Goal: Task Accomplishment & Management: Use online tool/utility

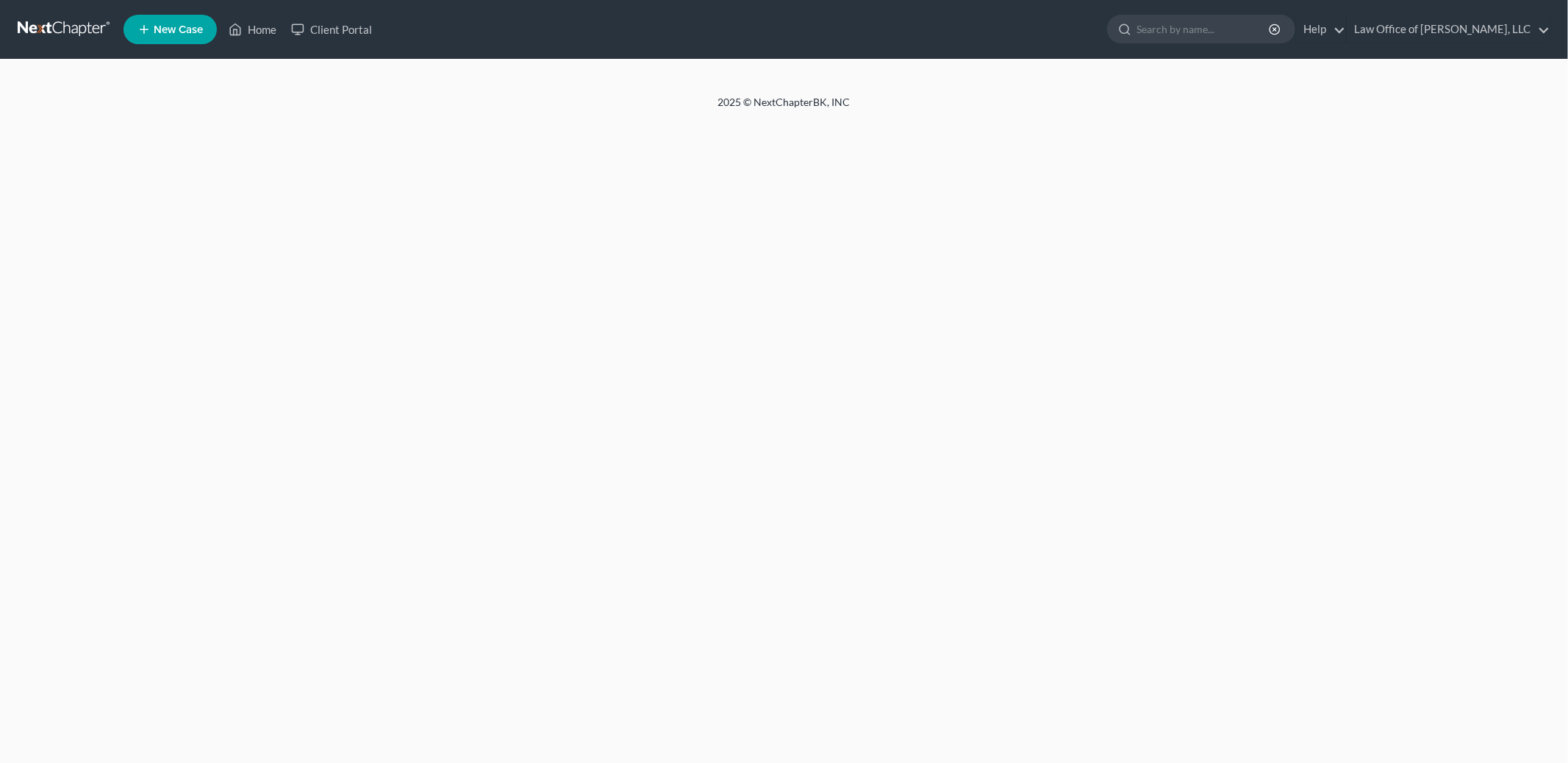
click at [263, 35] on link "Home" at bounding box center [252, 29] width 62 height 27
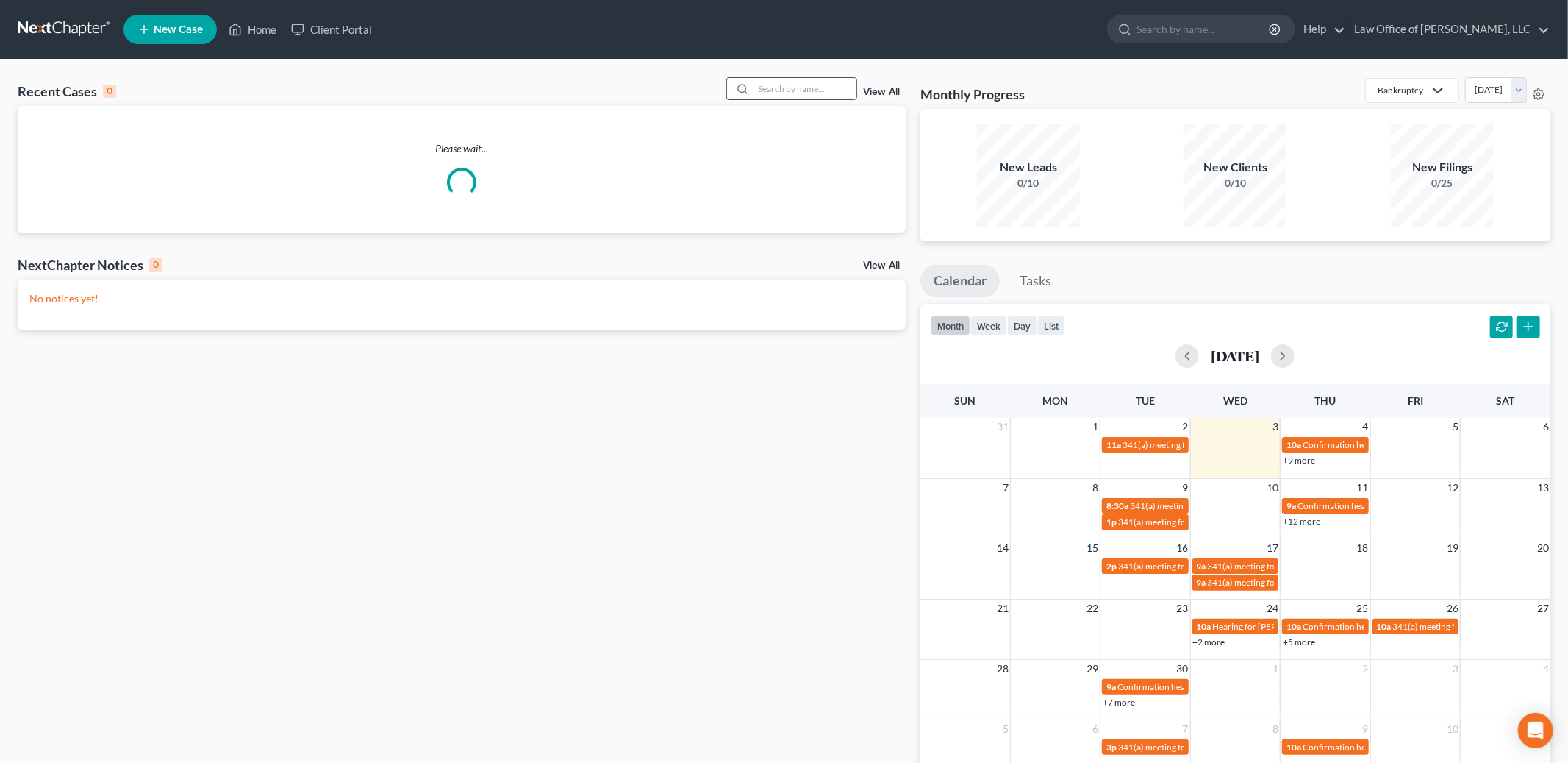
click at [771, 87] on input "search" at bounding box center [805, 88] width 103 height 21
type input "b"
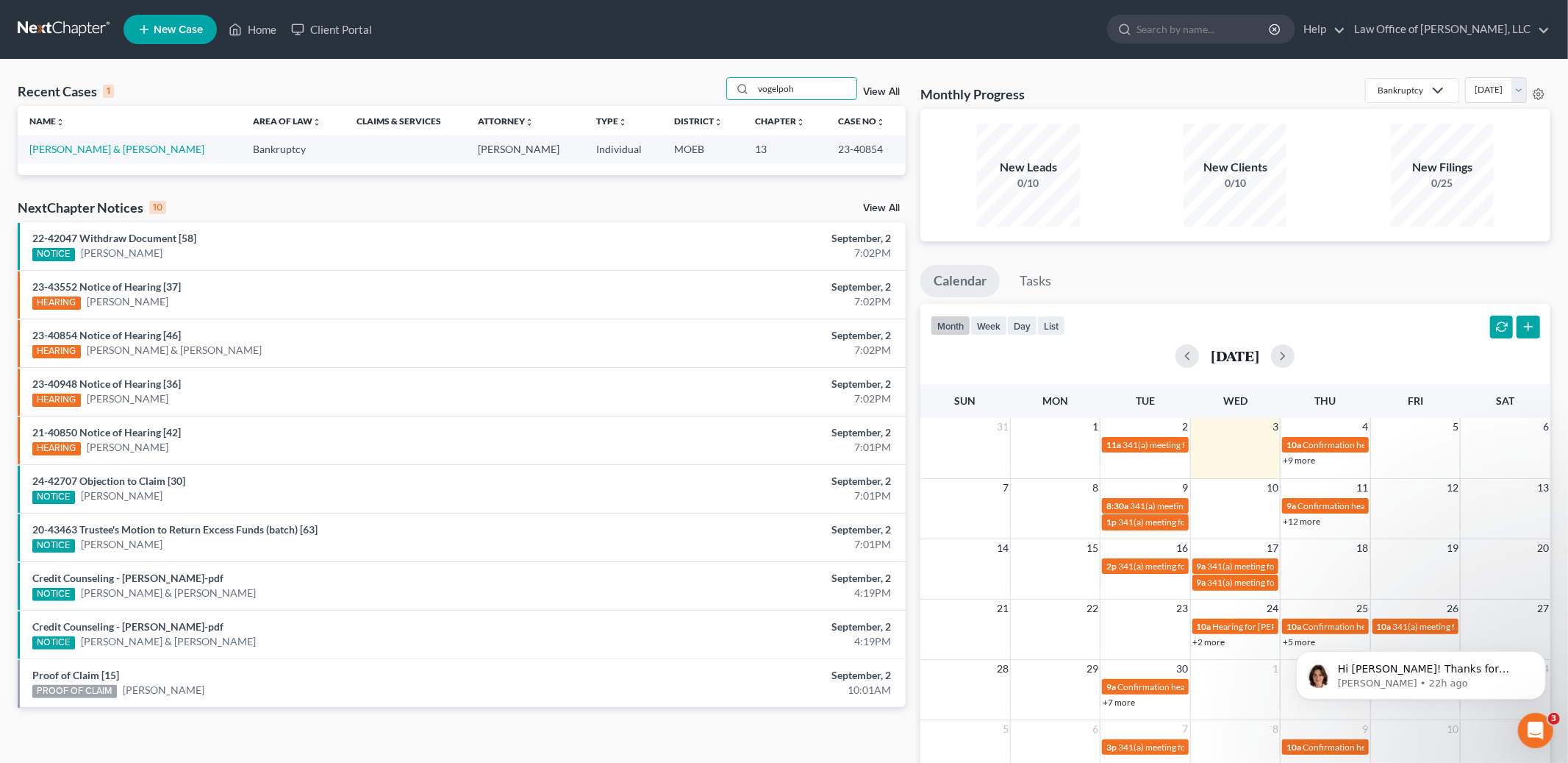
type input "vogelpoh"
click at [61, 159] on td "[PERSON_NAME] & [PERSON_NAME]" at bounding box center [129, 149] width 223 height 28
click at [64, 145] on link "[PERSON_NAME] & [PERSON_NAME]" at bounding box center [116, 148] width 175 height 12
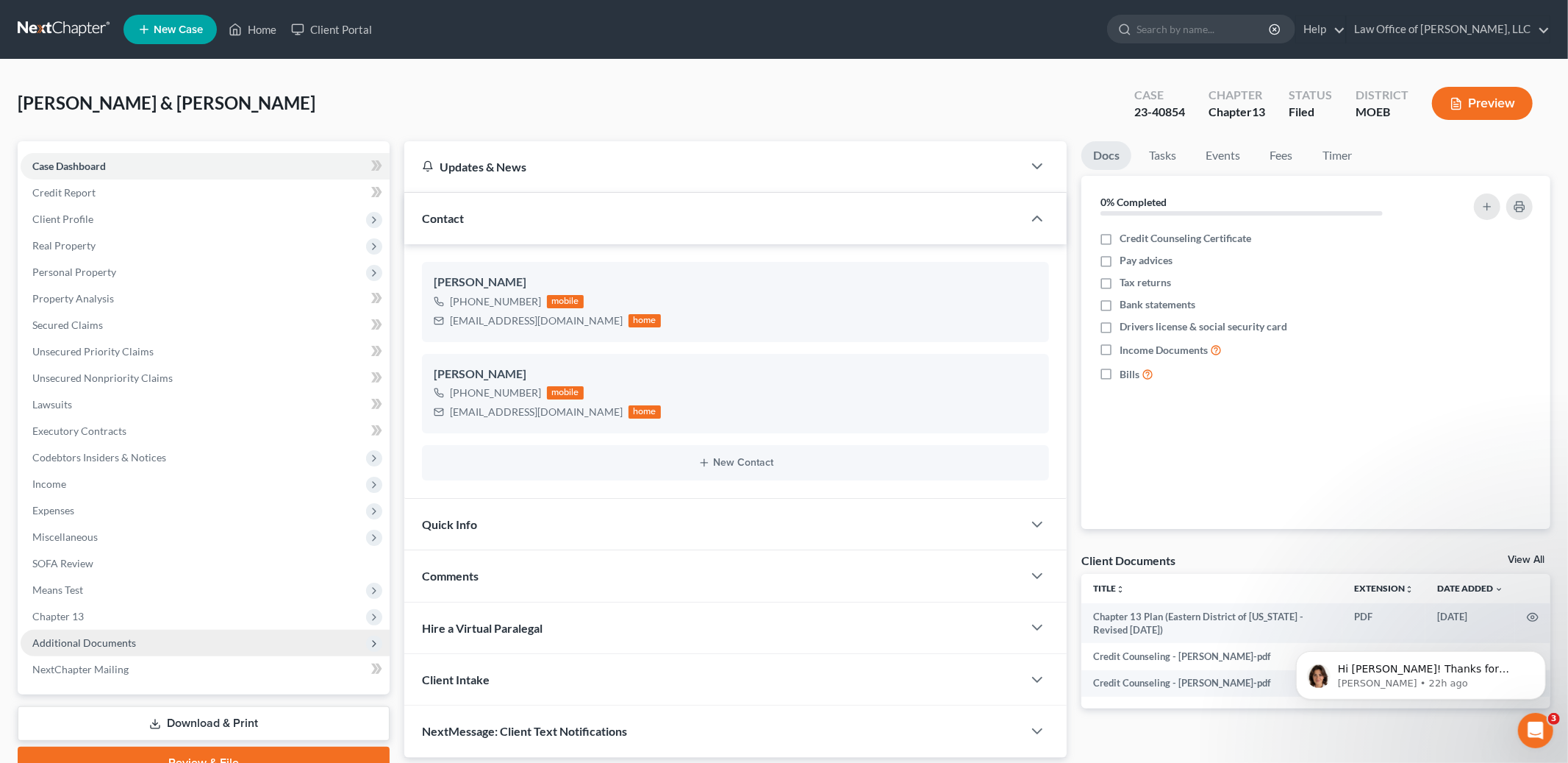
click at [82, 642] on span "Additional Documents" at bounding box center [84, 642] width 104 height 12
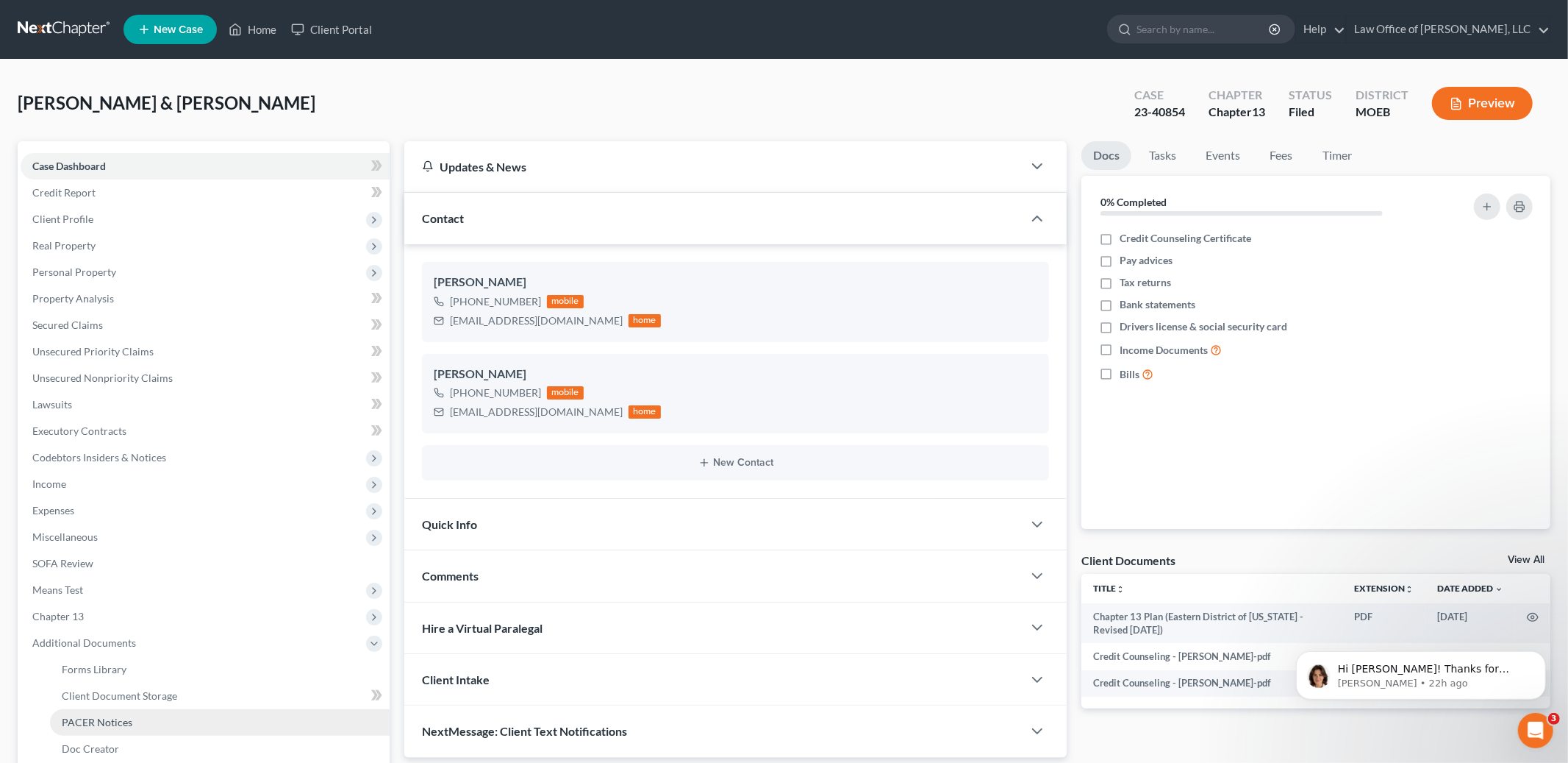
click at [89, 719] on span "PACER Notices" at bounding box center [96, 722] width 70 height 12
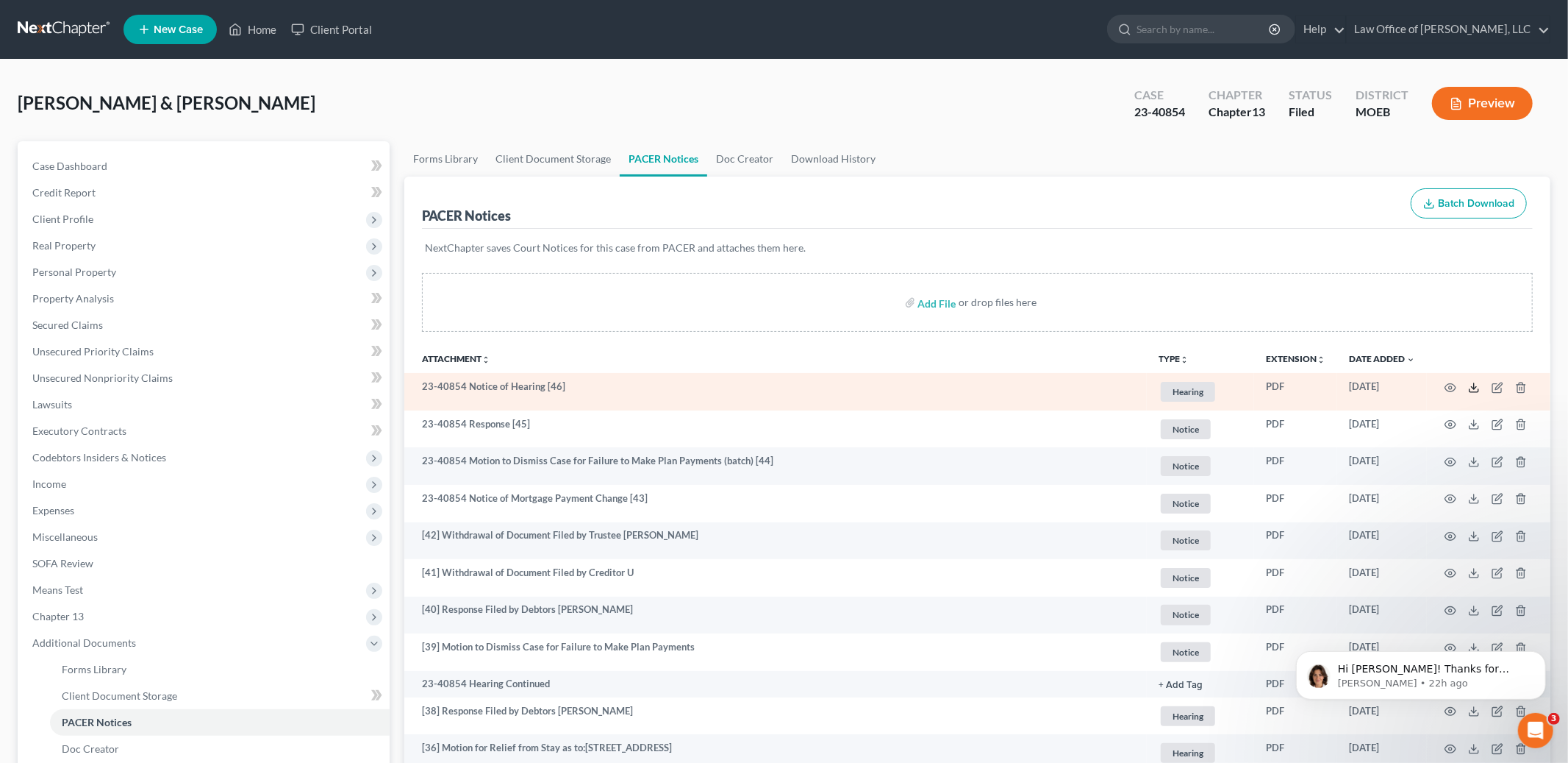
click at [1477, 387] on icon at bounding box center [1474, 388] width 12 height 12
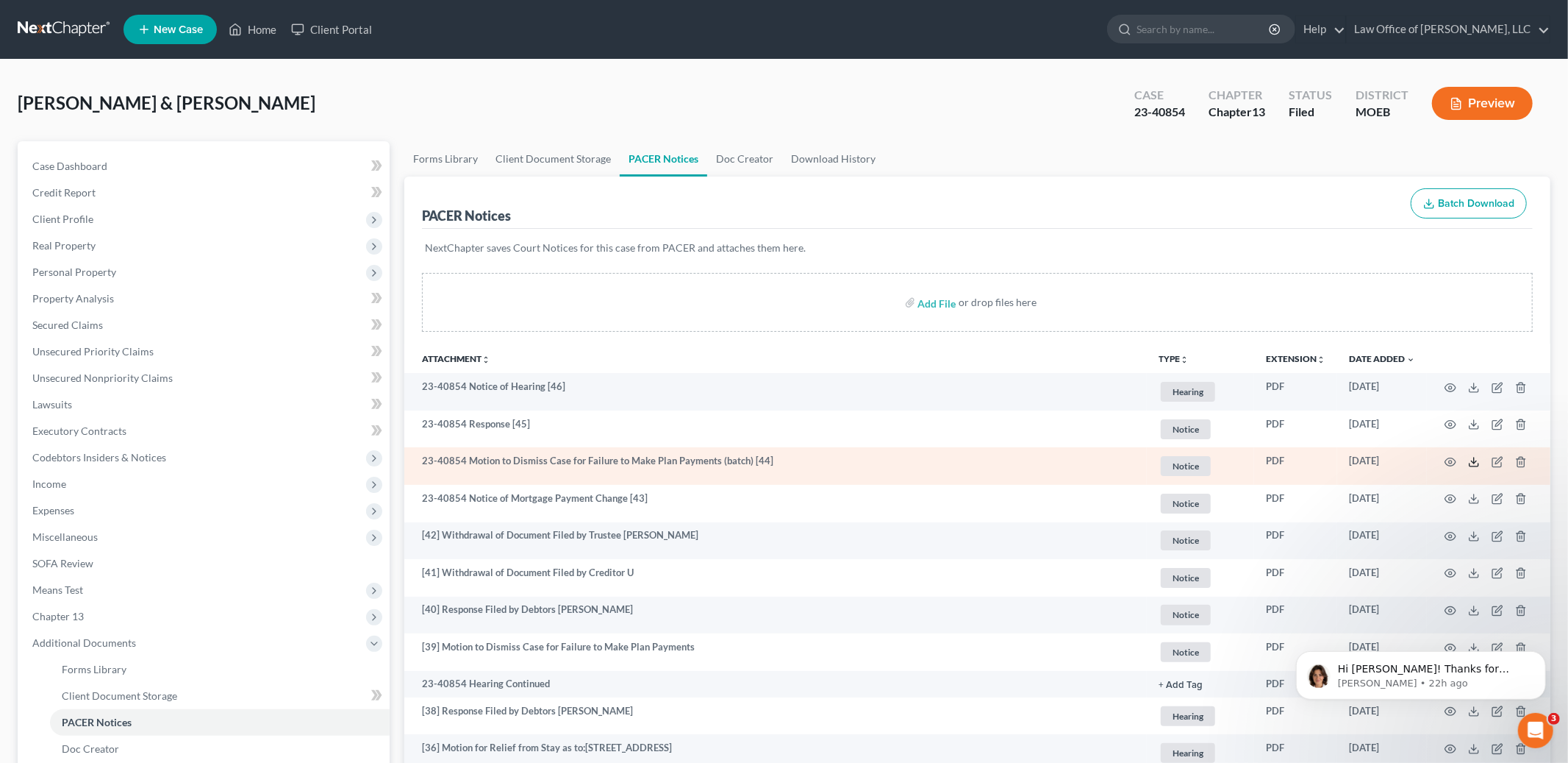
click at [1474, 458] on line at bounding box center [1474, 460] width 0 height 6
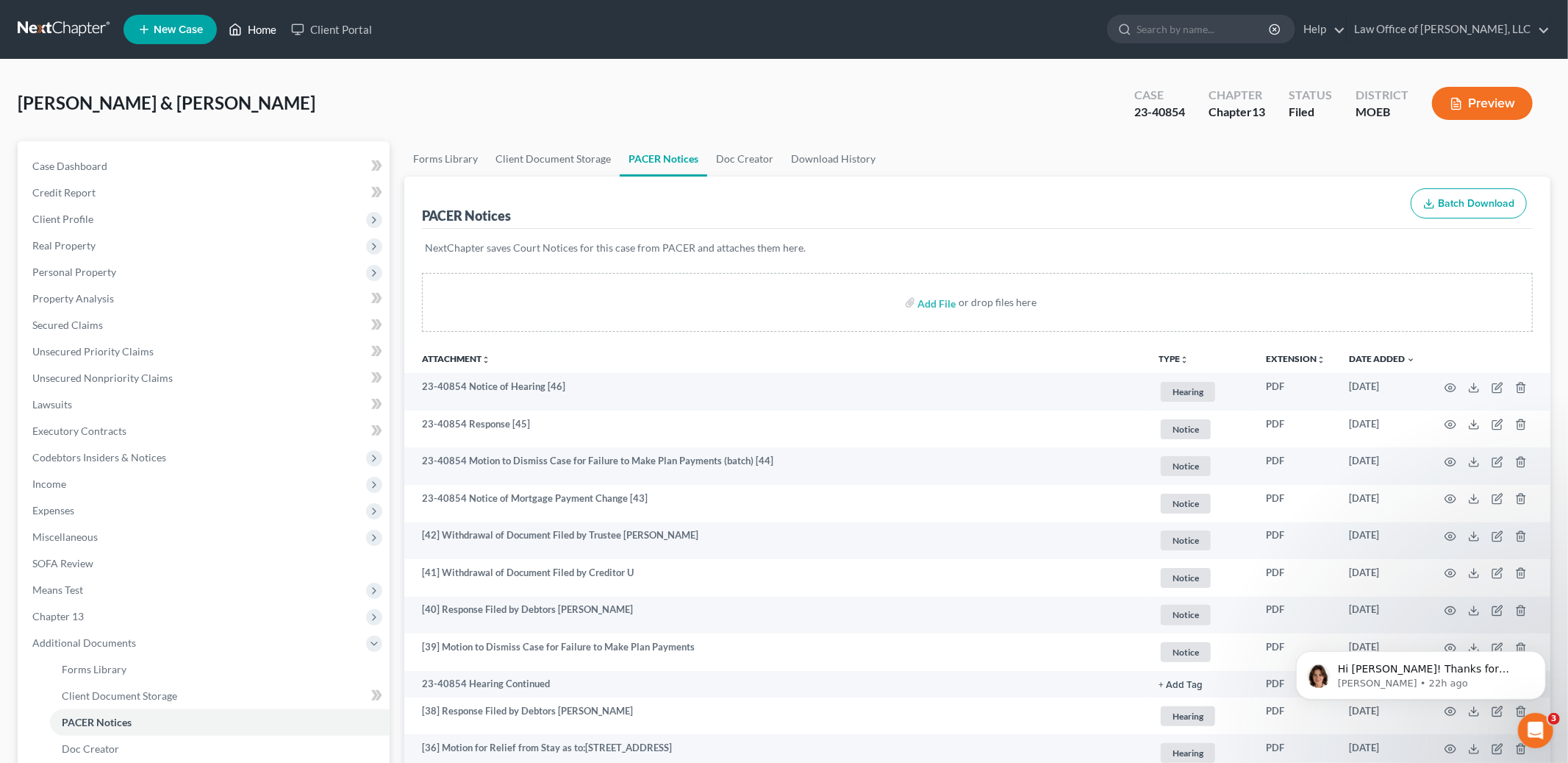
click at [264, 22] on link "Home" at bounding box center [252, 29] width 62 height 27
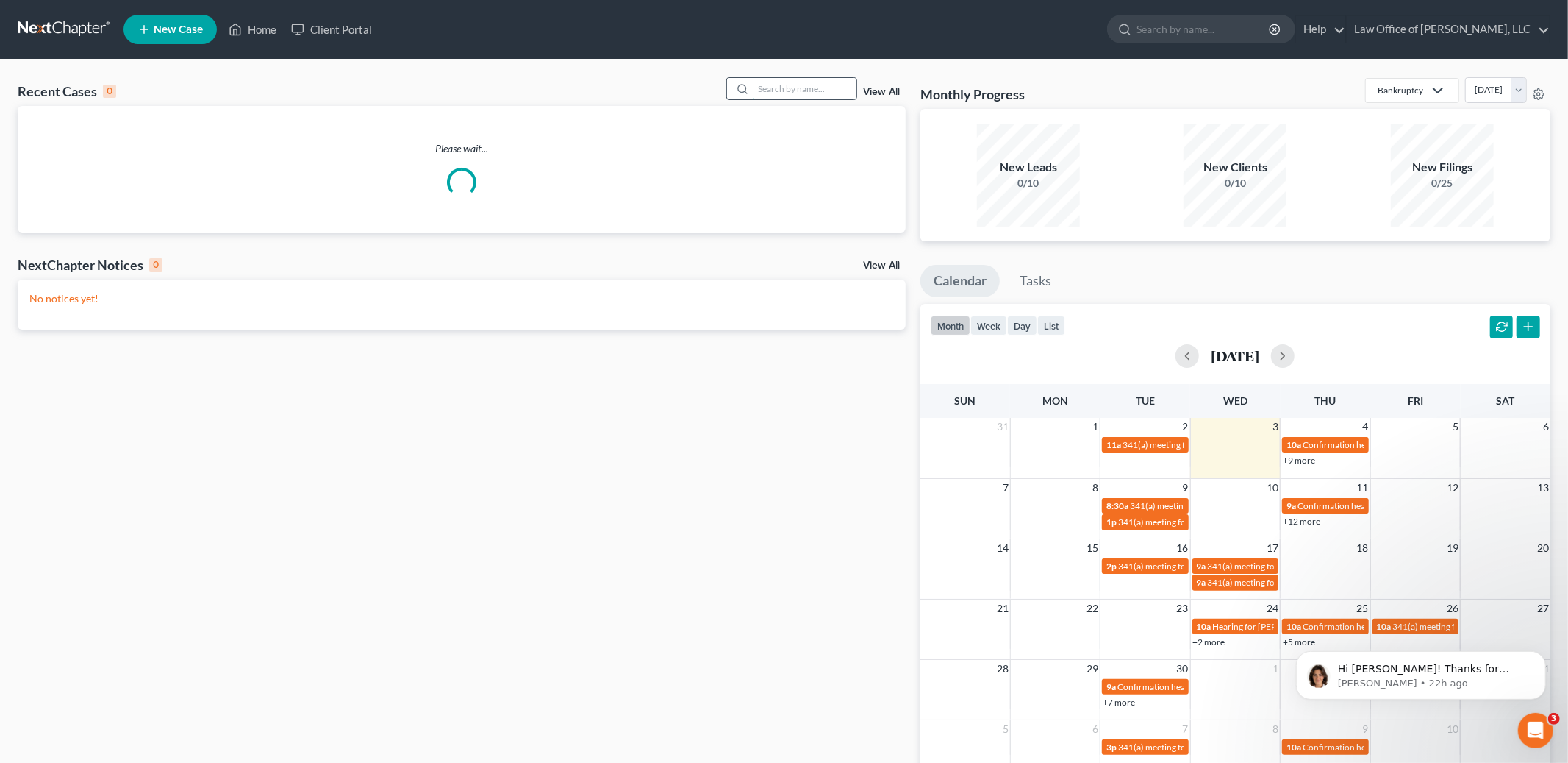
click at [787, 91] on input "search" at bounding box center [805, 88] width 103 height 21
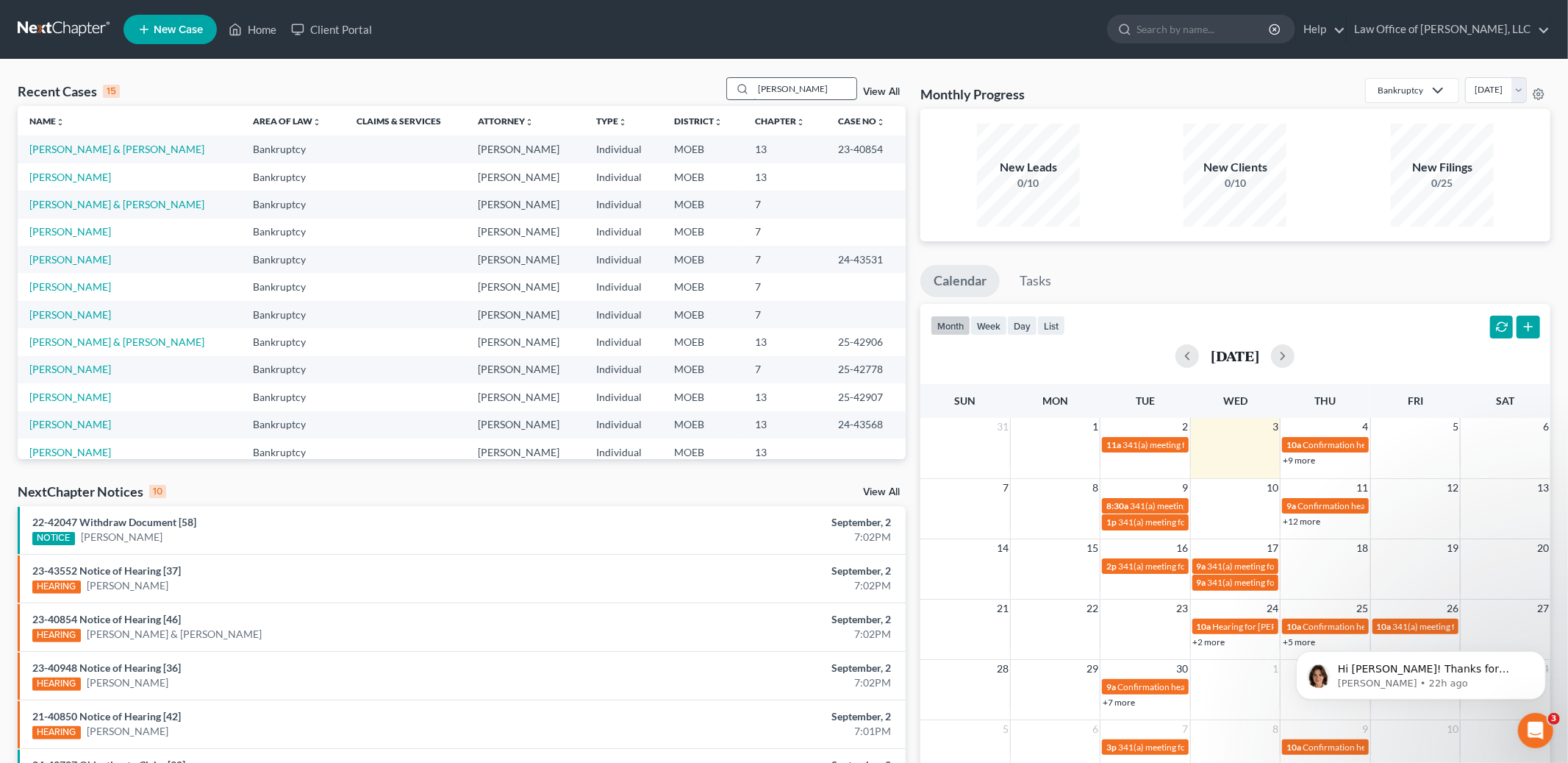
type input "[PERSON_NAME]"
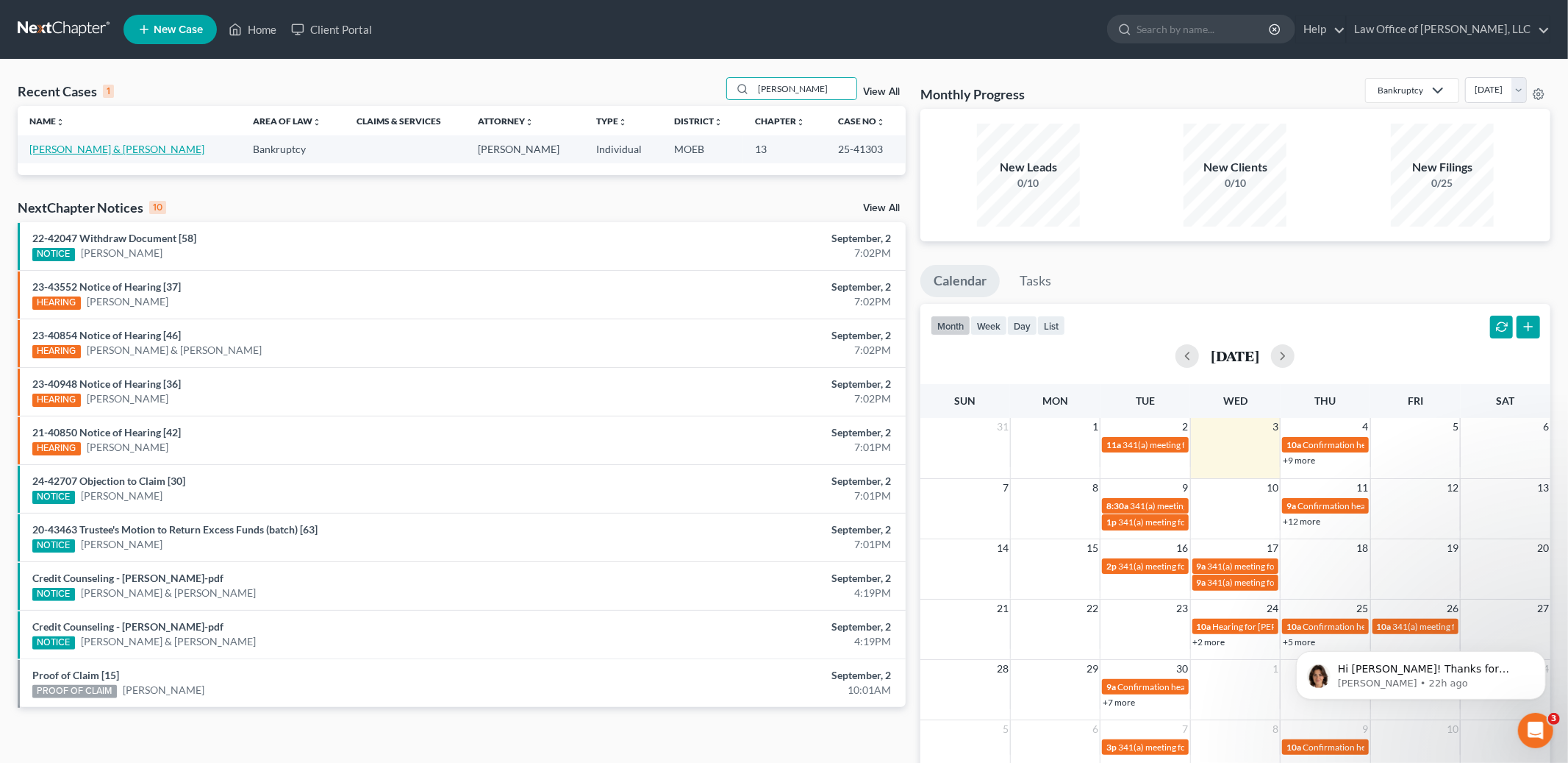
click at [104, 148] on link "[PERSON_NAME] & [PERSON_NAME]" at bounding box center [116, 148] width 175 height 12
